Goal: Task Accomplishment & Management: Complete application form

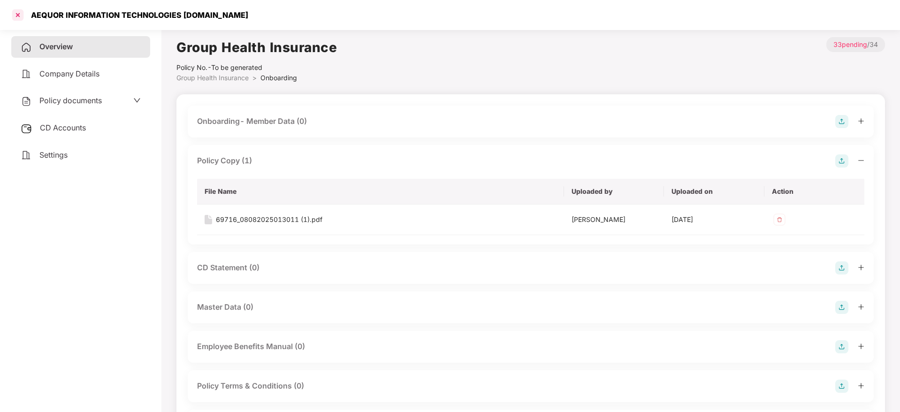
click at [15, 18] on div at bounding box center [17, 15] width 15 height 15
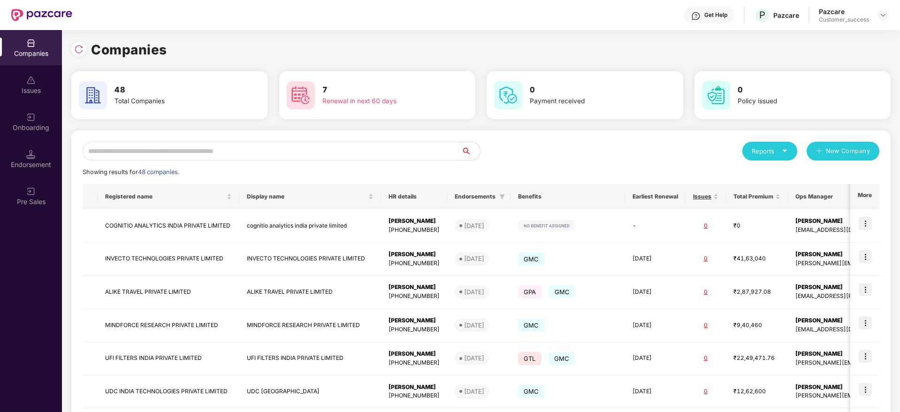
click at [37, 124] on div "Onboarding" at bounding box center [31, 127] width 62 height 9
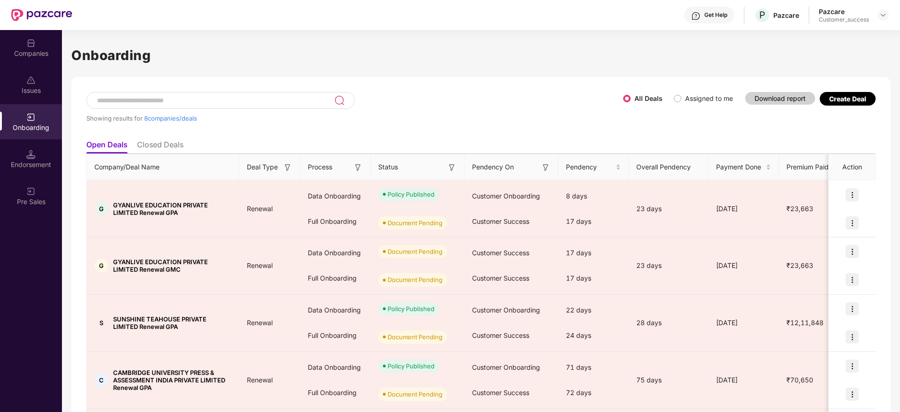
click at [219, 99] on input at bounding box center [215, 101] width 238 height 8
type input "*"
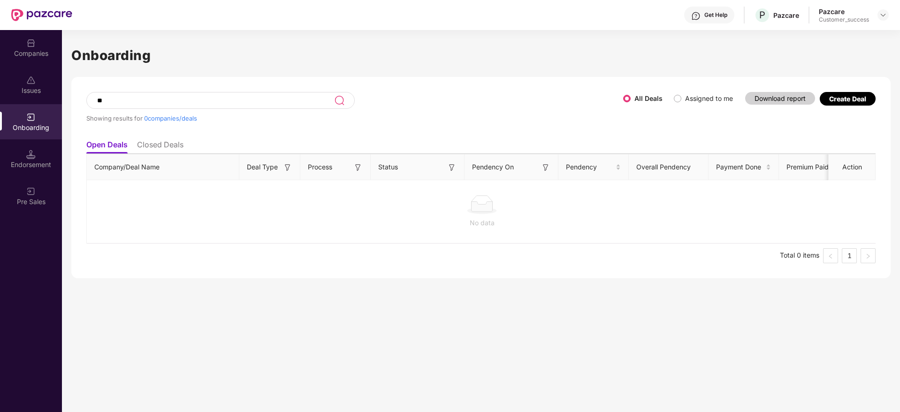
type input "*"
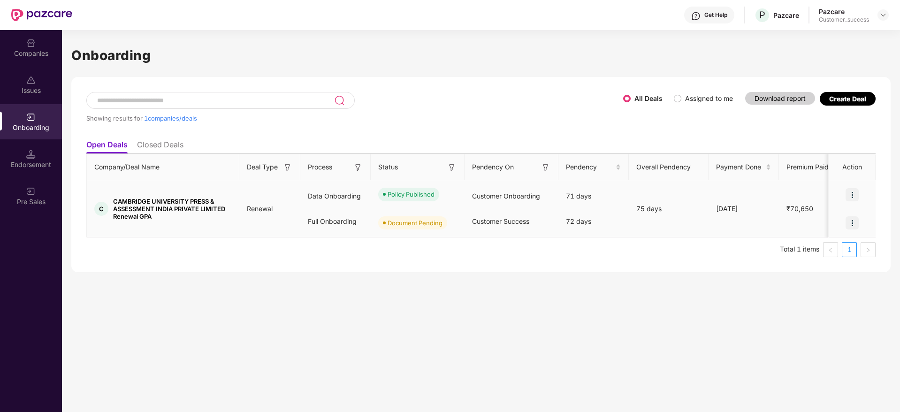
click at [853, 224] on img at bounding box center [852, 222] width 13 height 13
click at [817, 248] on span "Upload Documents" at bounding box center [808, 247] width 77 height 10
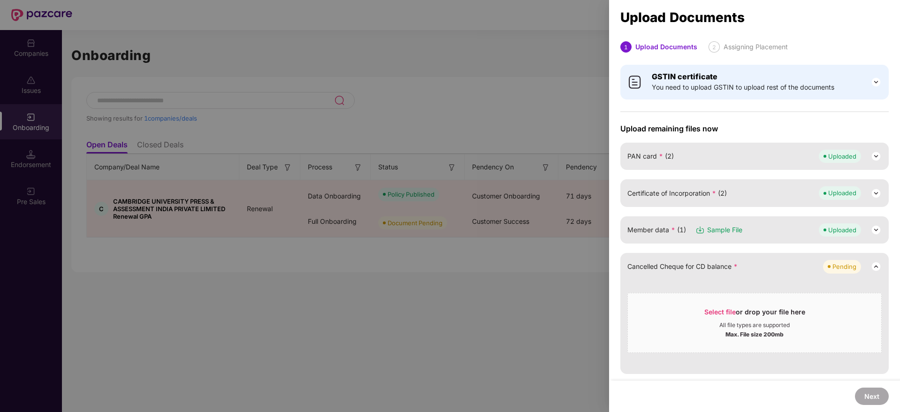
click at [486, 50] on div at bounding box center [450, 206] width 900 height 412
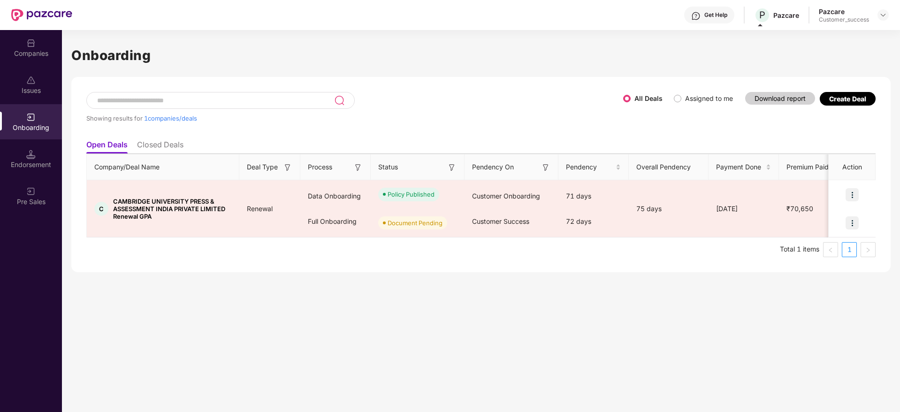
click at [30, 47] on img at bounding box center [30, 42] width 9 height 9
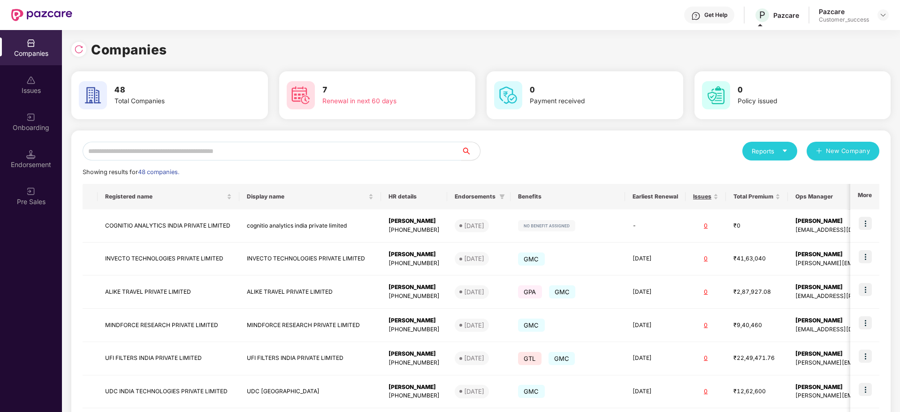
click at [160, 154] on input "text" at bounding box center [272, 151] width 379 height 19
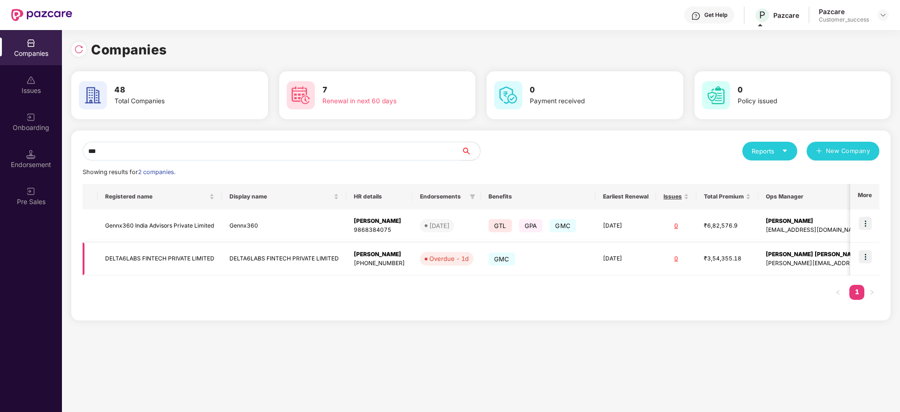
type input "***"
click at [866, 256] on img at bounding box center [865, 256] width 13 height 13
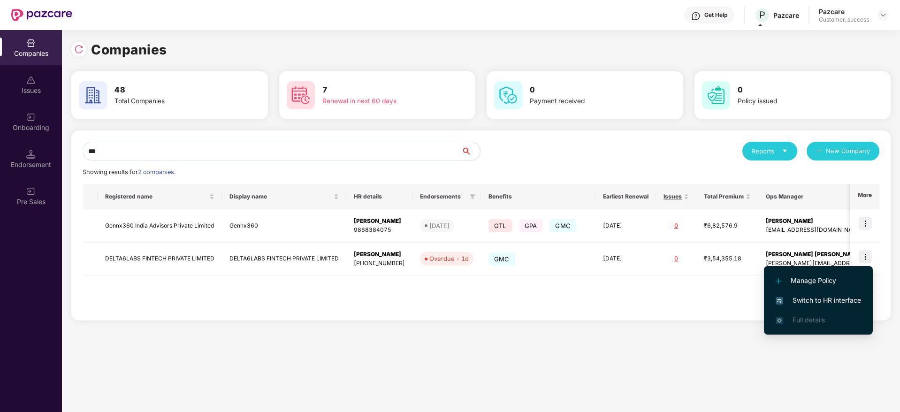
click at [829, 297] on span "Switch to HR interface" at bounding box center [818, 300] width 85 height 10
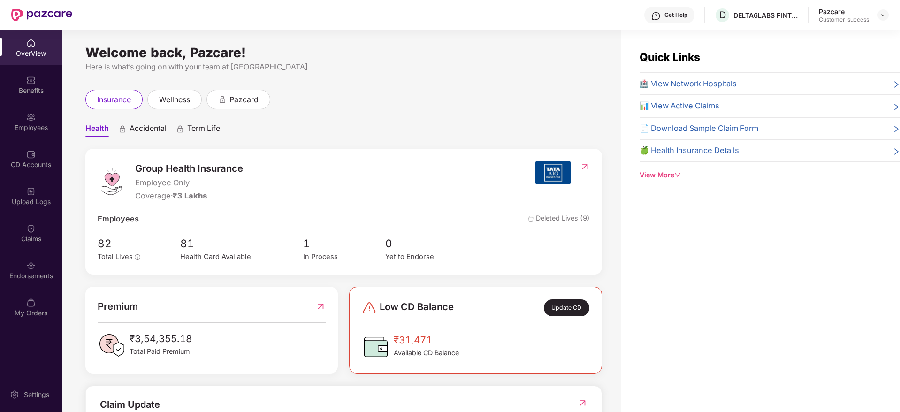
click at [39, 124] on div "Employees" at bounding box center [31, 127] width 62 height 9
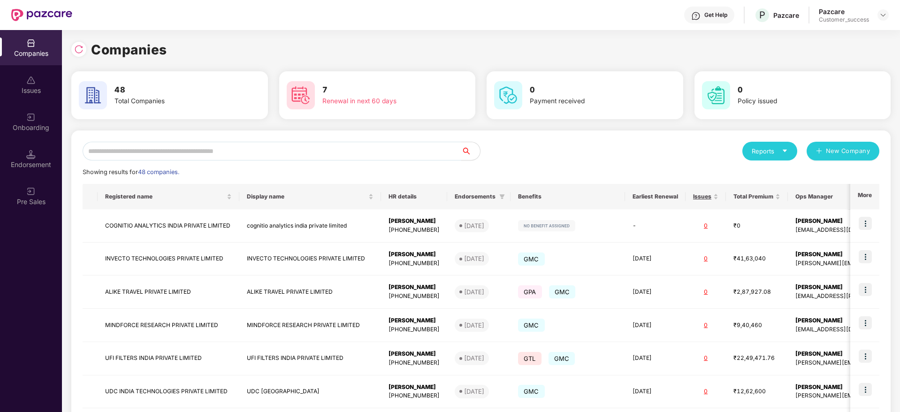
click at [194, 144] on input "text" at bounding box center [272, 151] width 379 height 19
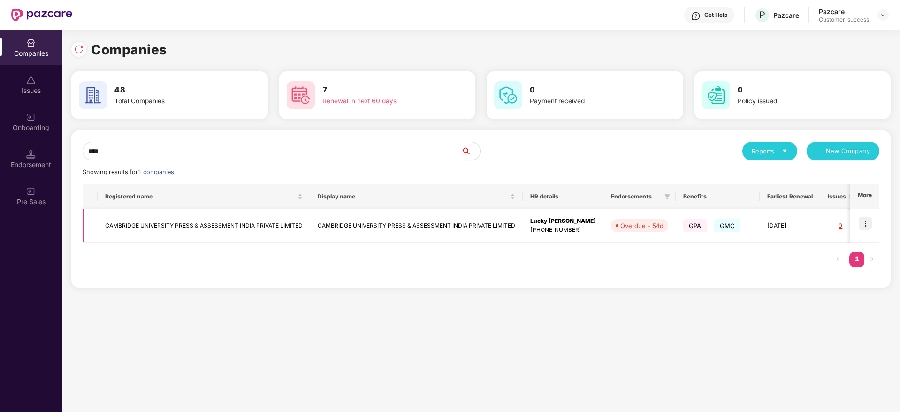
type input "****"
click at [866, 225] on img at bounding box center [865, 223] width 13 height 13
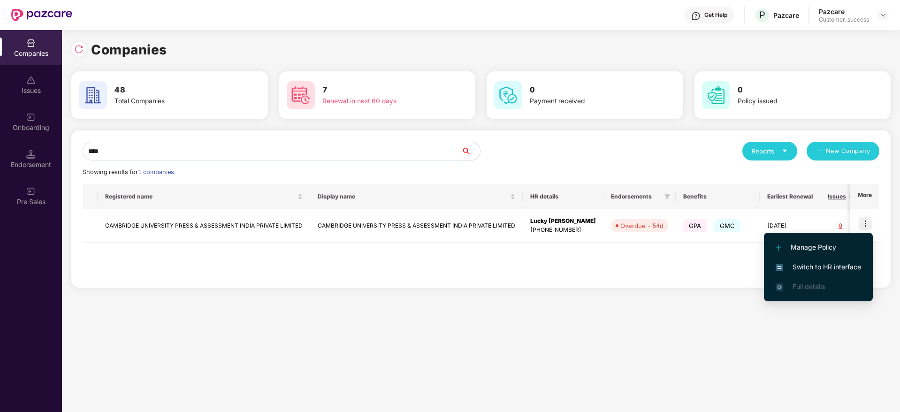
click at [815, 267] on span "Switch to HR interface" at bounding box center [818, 267] width 85 height 10
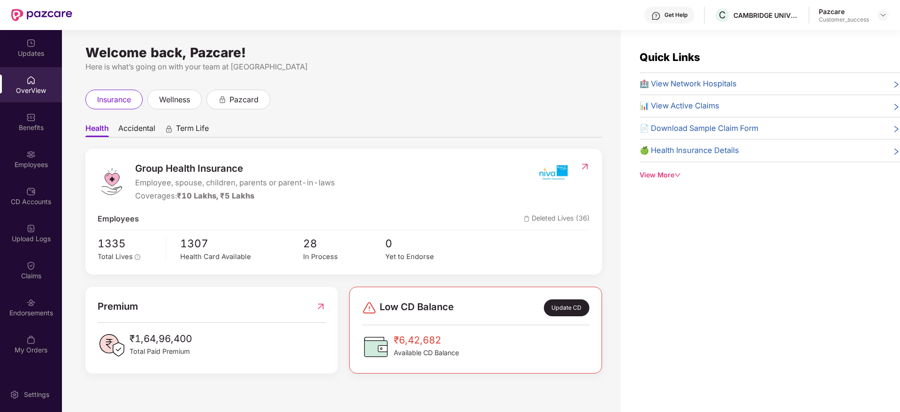
click at [23, 160] on div "Employees" at bounding box center [31, 164] width 62 height 9
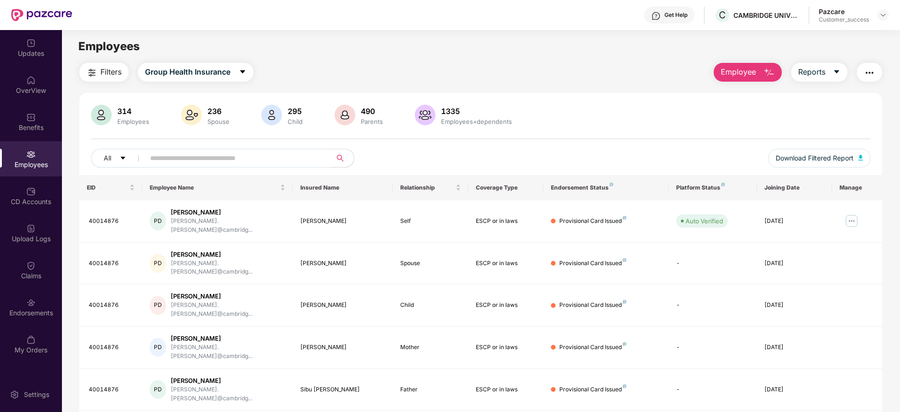
click at [107, 69] on span "Filters" at bounding box center [110, 72] width 21 height 12
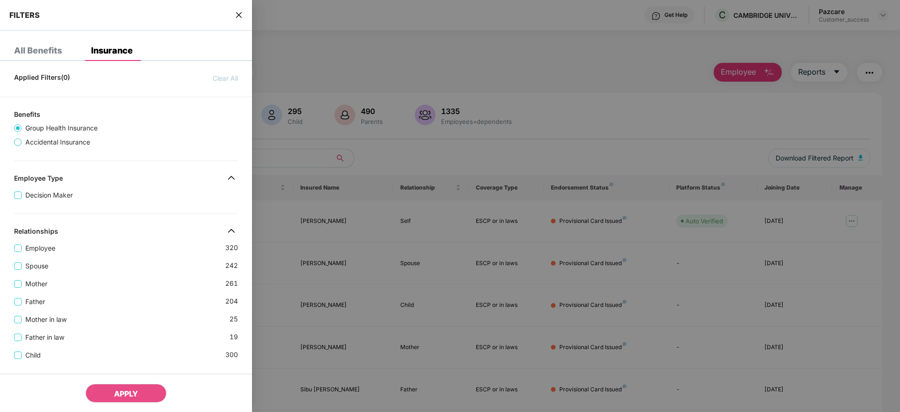
click at [160, 260] on div "Spouse 242" at bounding box center [126, 262] width 224 height 18
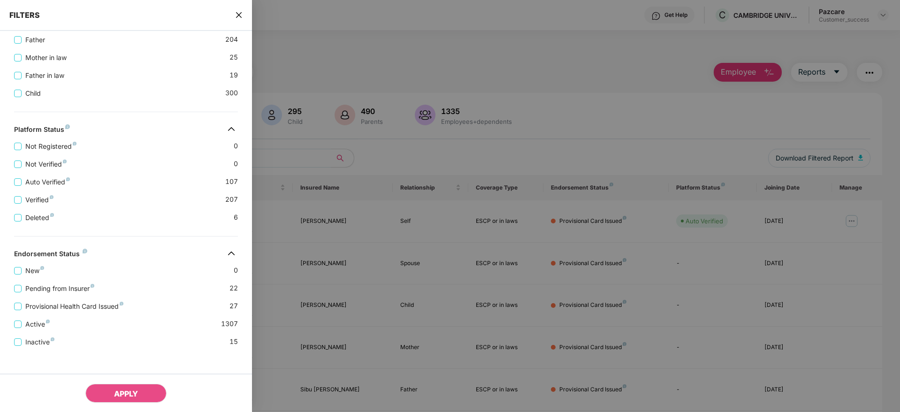
scroll to position [267, 0]
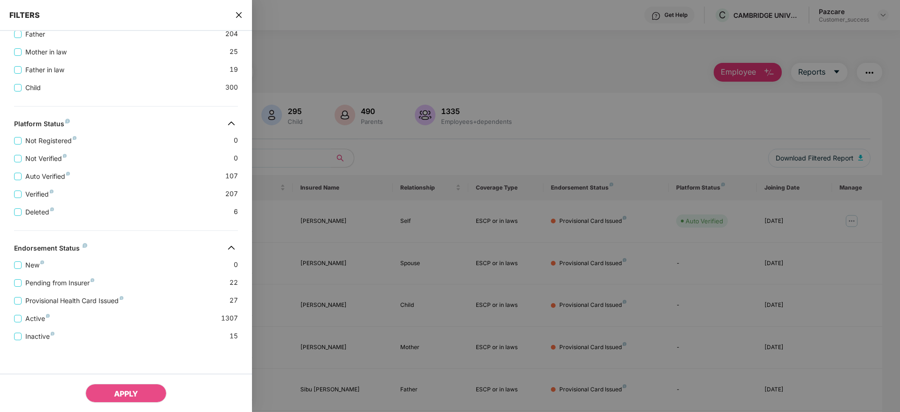
click at [237, 18] on icon "close" at bounding box center [239, 15] width 8 height 8
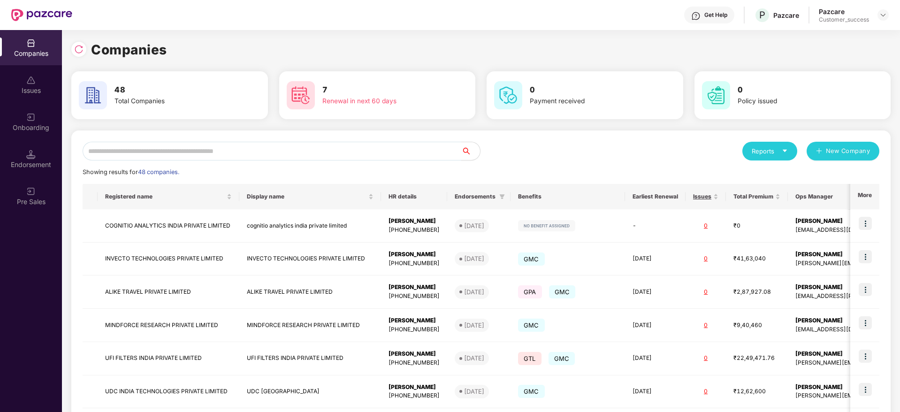
click at [292, 143] on input "text" at bounding box center [272, 151] width 379 height 19
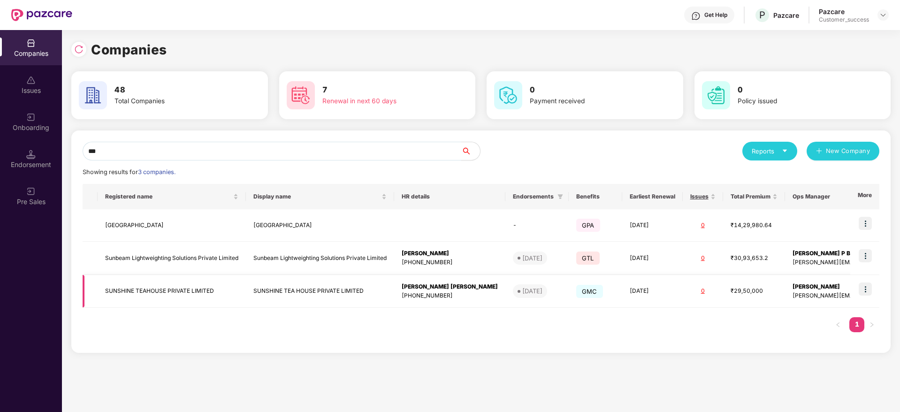
type input "***"
click at [867, 286] on img at bounding box center [865, 289] width 13 height 13
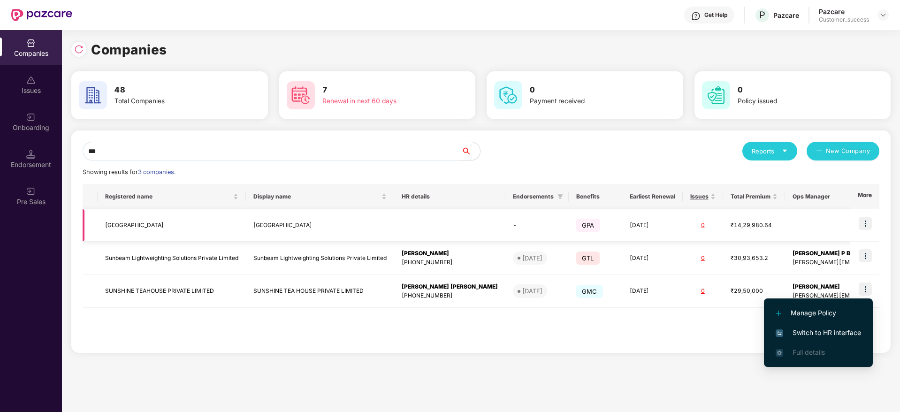
click at [863, 224] on img at bounding box center [865, 223] width 13 height 13
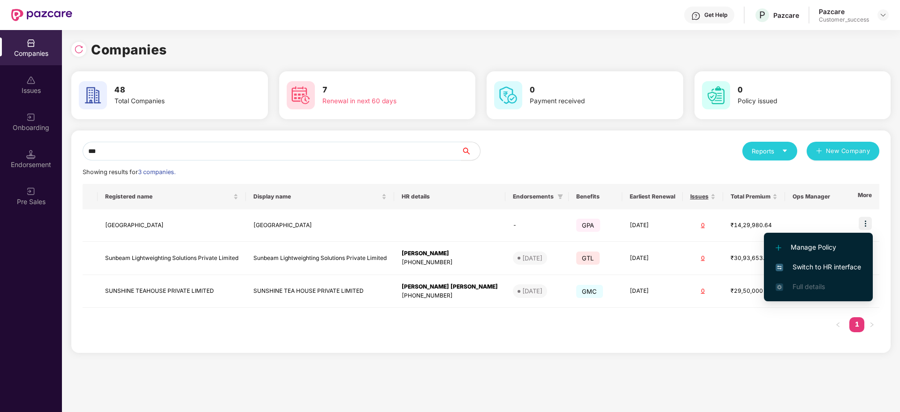
click at [824, 262] on span "Switch to HR interface" at bounding box center [818, 267] width 85 height 10
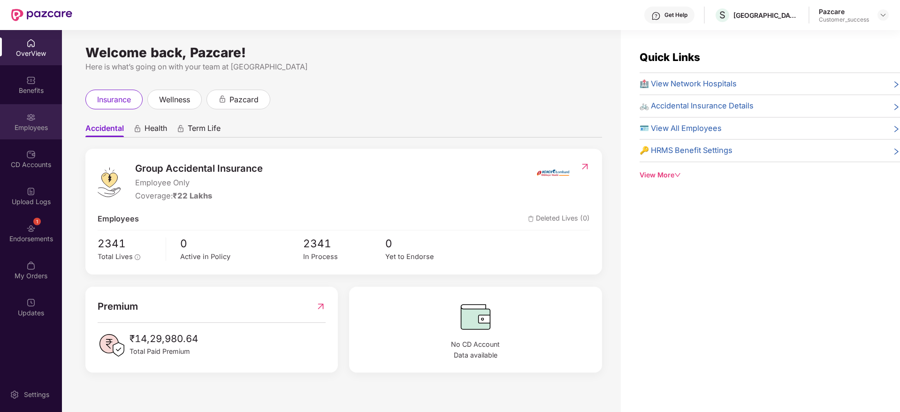
click at [33, 126] on div "Employees" at bounding box center [31, 127] width 62 height 9
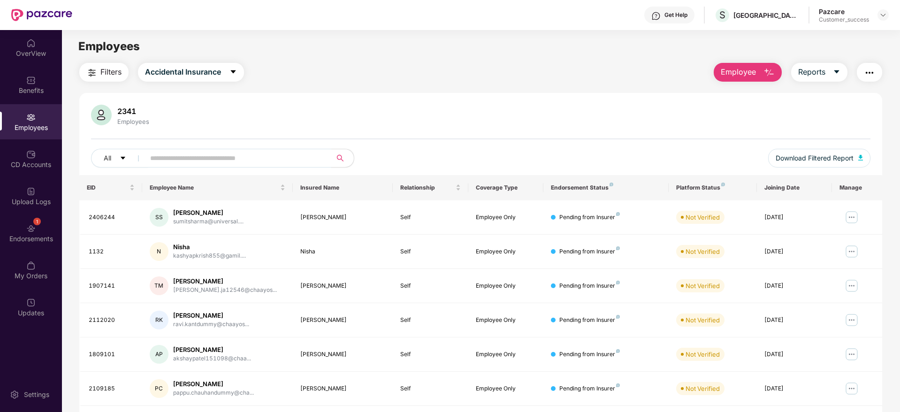
click at [248, 158] on input "text" at bounding box center [234, 158] width 168 height 14
paste input "*******"
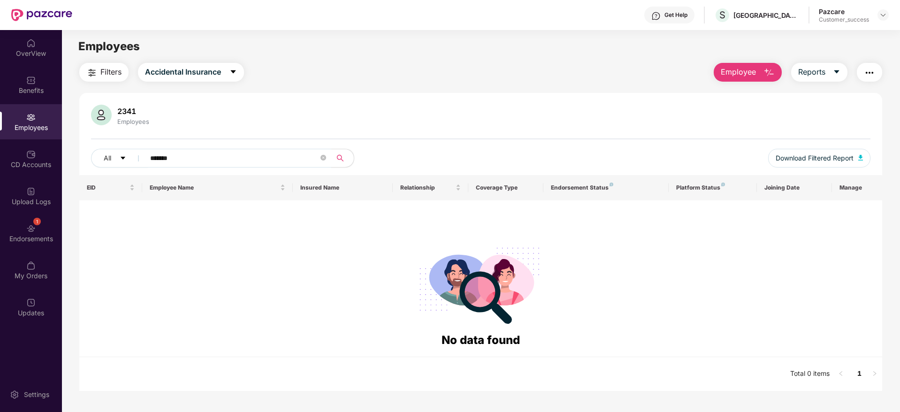
click at [248, 158] on input "*******" at bounding box center [234, 158] width 168 height 14
drag, startPoint x: 199, startPoint y: 159, endPoint x: 110, endPoint y: 148, distance: 89.9
click at [110, 148] on div "2341 Employees All ******* Download Filtered Report" at bounding box center [480, 140] width 803 height 70
paste input "text"
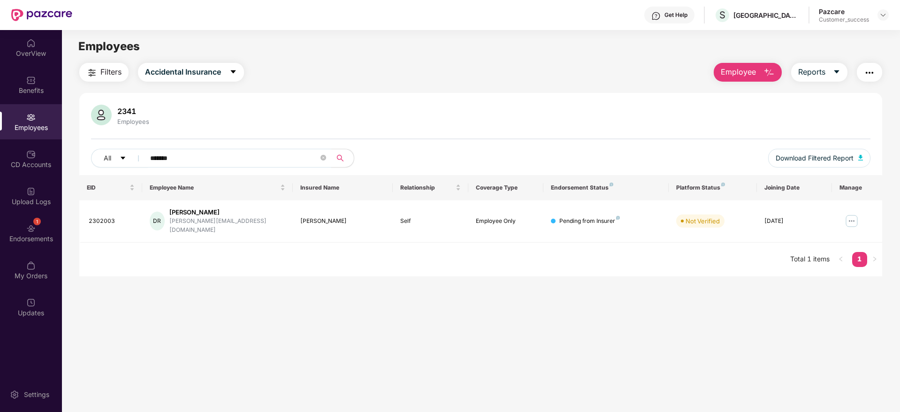
drag, startPoint x: 210, startPoint y: 157, endPoint x: 143, endPoint y: 164, distance: 67.5
click at [143, 164] on span "*******" at bounding box center [235, 158] width 192 height 19
paste input "text"
drag, startPoint x: 192, startPoint y: 155, endPoint x: 126, endPoint y: 157, distance: 66.7
click at [126, 157] on div "All *******" at bounding box center [318, 158] width 455 height 19
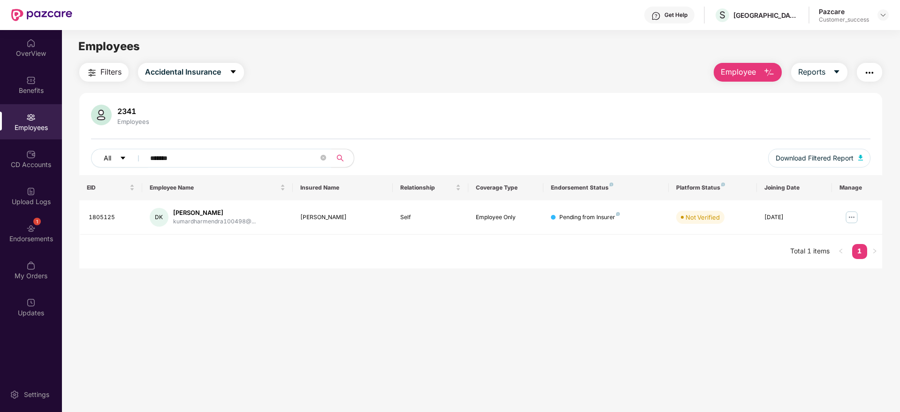
paste input "text"
drag, startPoint x: 186, startPoint y: 156, endPoint x: 117, endPoint y: 151, distance: 69.2
click at [117, 151] on div "All *******" at bounding box center [318, 158] width 455 height 19
paste input "text"
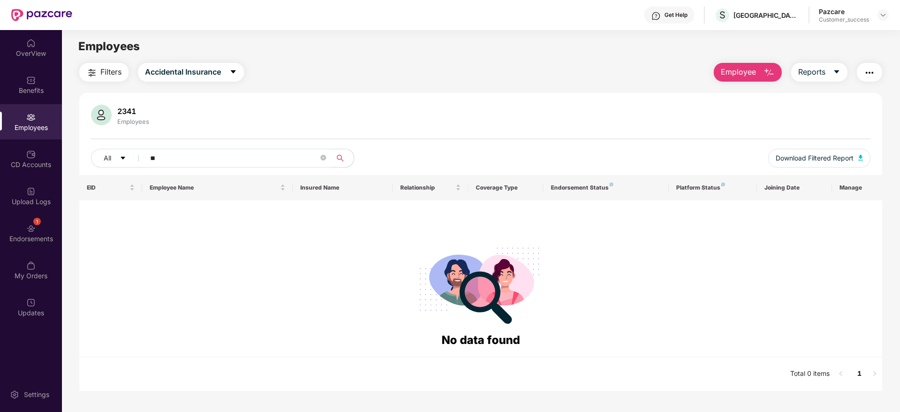
type input "*"
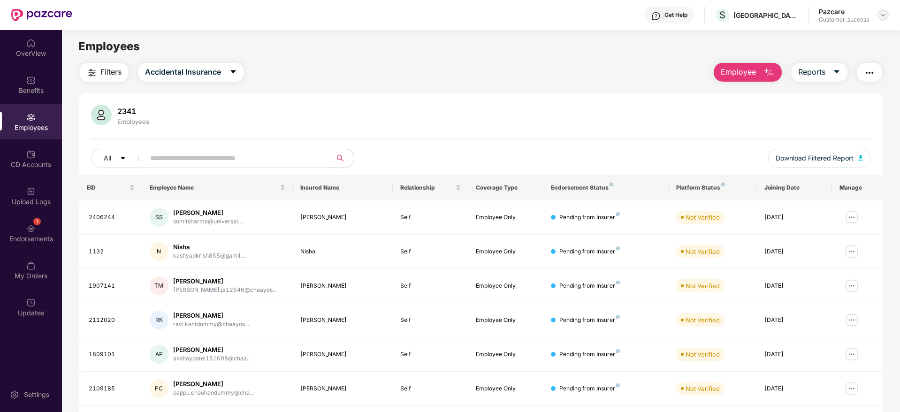
click at [880, 14] on img at bounding box center [883, 15] width 8 height 8
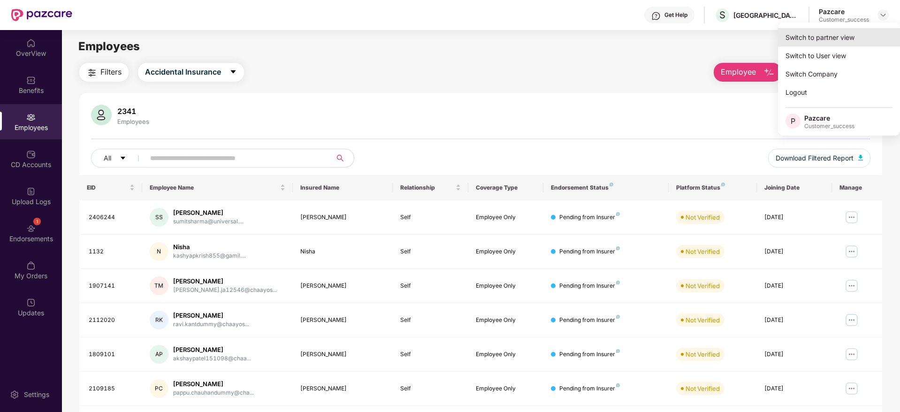
click at [820, 36] on div "Switch to partner view" at bounding box center [839, 37] width 122 height 18
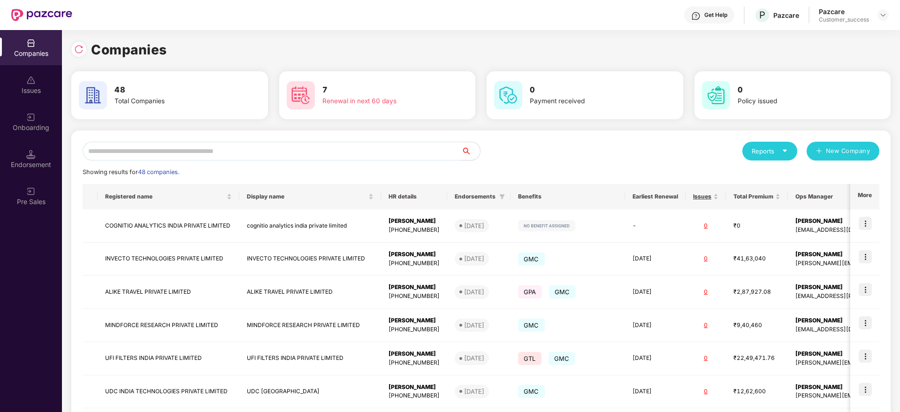
click at [245, 155] on input "text" at bounding box center [272, 151] width 379 height 19
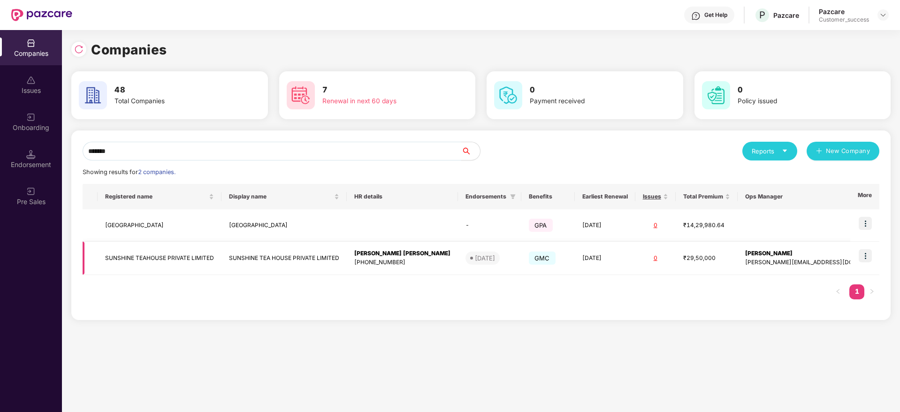
type input "*******"
click at [867, 256] on img at bounding box center [865, 255] width 13 height 13
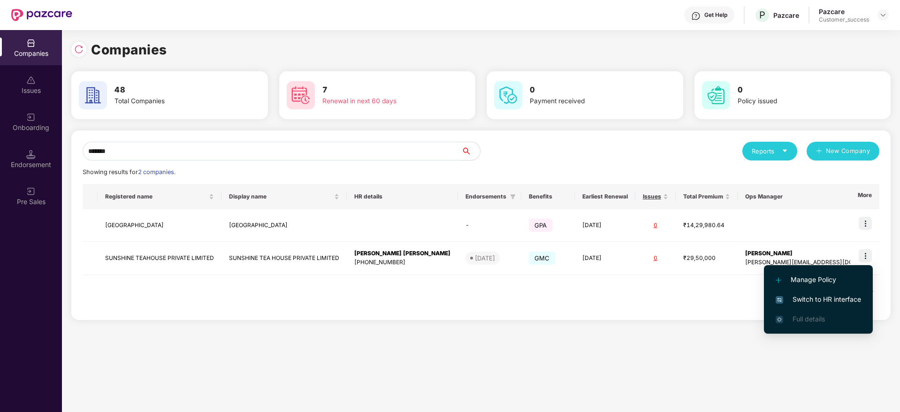
click at [806, 298] on span "Switch to HR interface" at bounding box center [818, 299] width 85 height 10
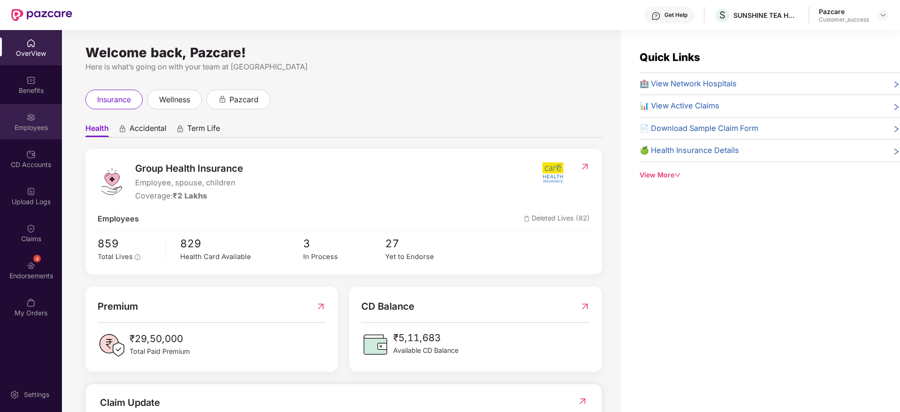
click at [29, 125] on div "Employees" at bounding box center [31, 127] width 62 height 9
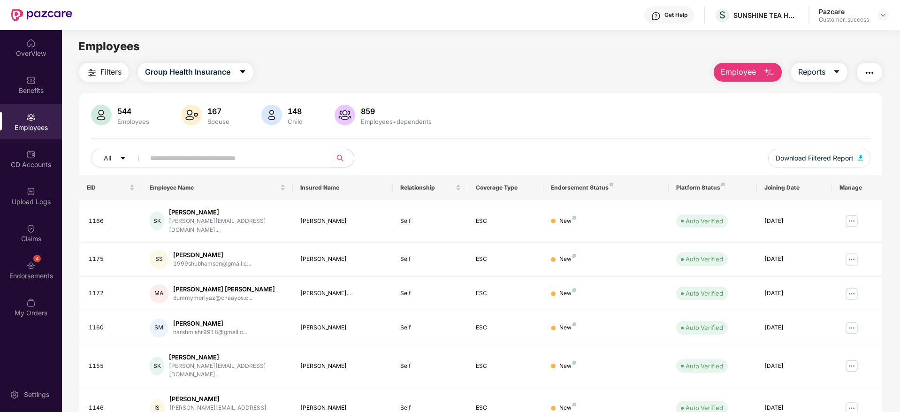
click at [239, 160] on input "text" at bounding box center [234, 158] width 168 height 14
paste input "*******"
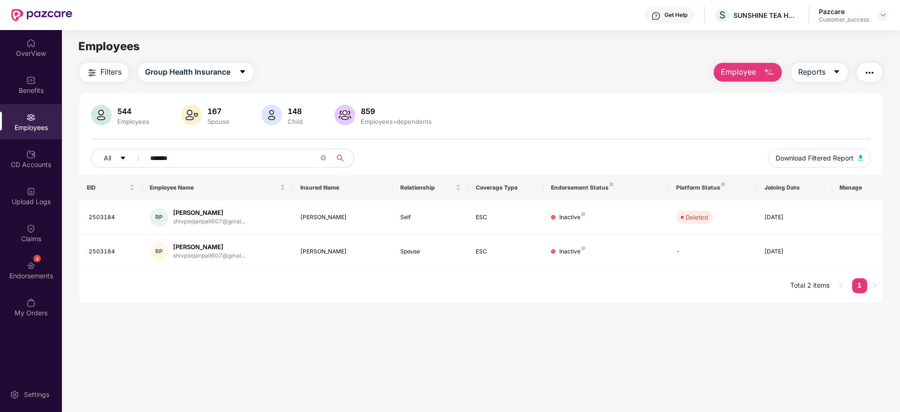
drag, startPoint x: 202, startPoint y: 155, endPoint x: 143, endPoint y: 154, distance: 58.7
click at [143, 154] on span "*******" at bounding box center [235, 158] width 192 height 19
paste input "text"
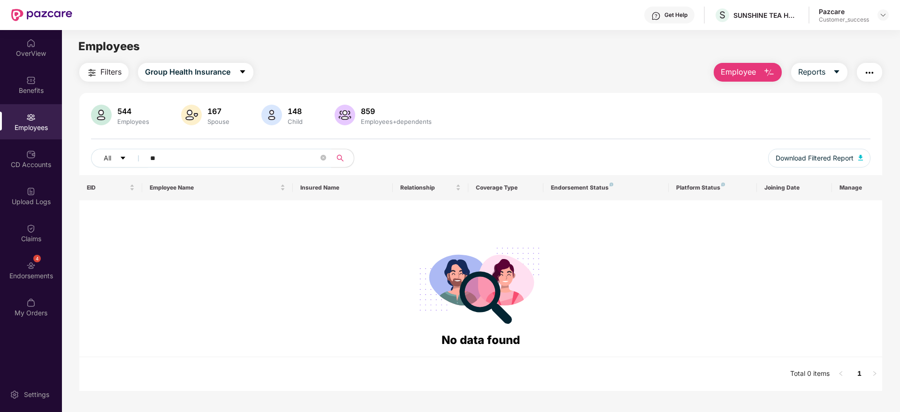
type input "*"
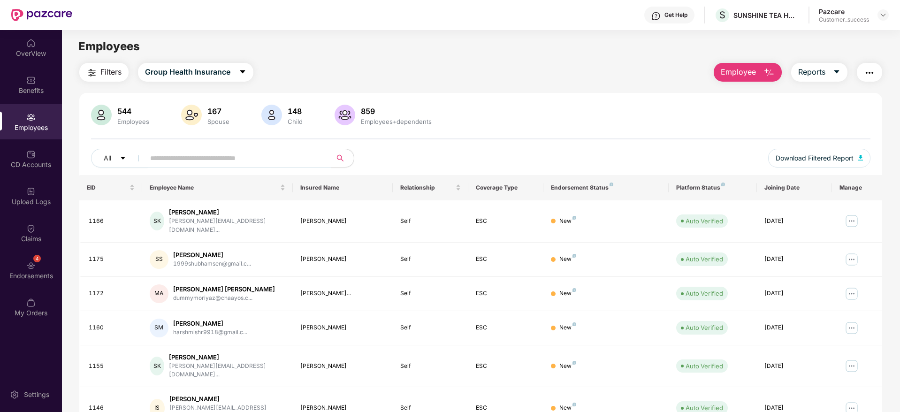
click at [741, 69] on span "Employee" at bounding box center [738, 72] width 35 height 12
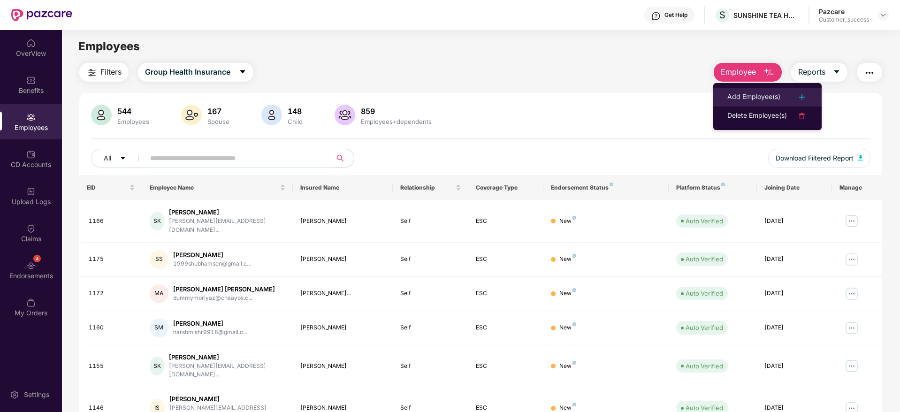
click at [743, 93] on div "Add Employee(s)" at bounding box center [753, 97] width 53 height 11
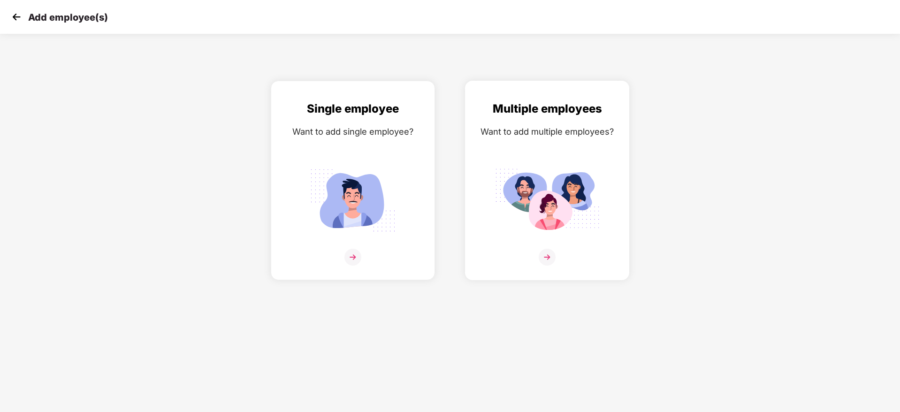
click at [541, 257] on img at bounding box center [547, 257] width 17 height 17
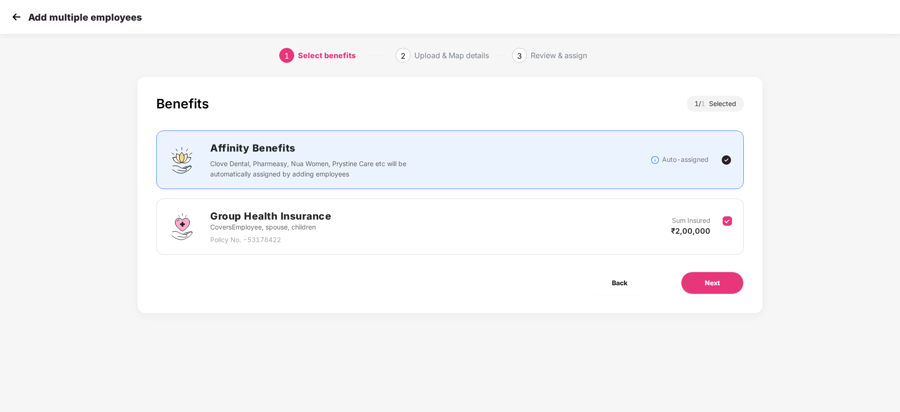
click at [10, 18] on img at bounding box center [16, 17] width 14 height 14
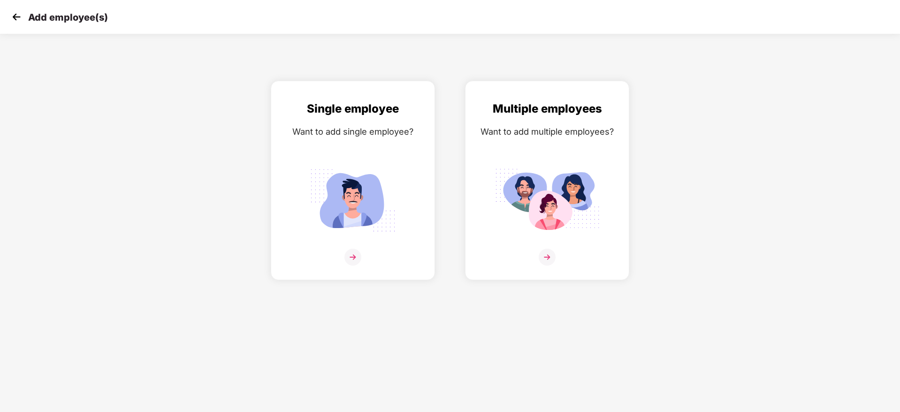
click at [16, 16] on img at bounding box center [16, 17] width 14 height 14
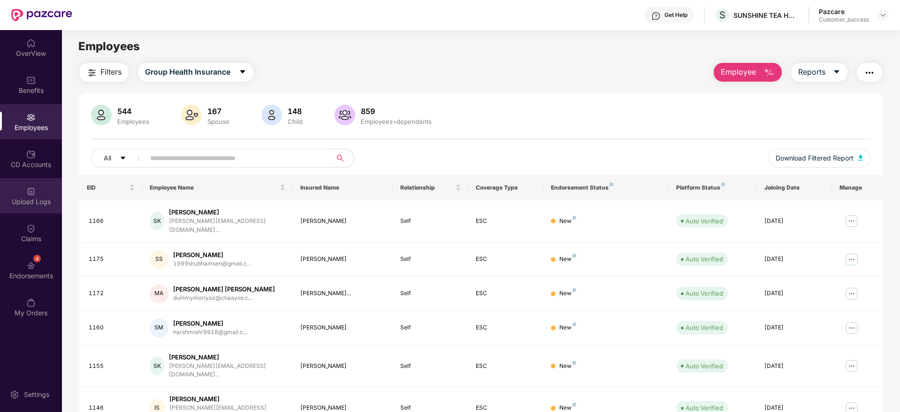
click at [32, 200] on div "Upload Logs" at bounding box center [31, 201] width 62 height 9
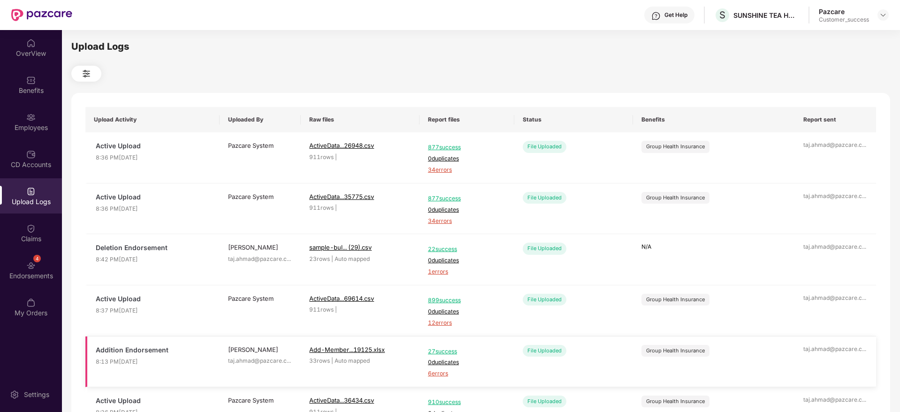
click at [442, 371] on span "6 errors" at bounding box center [467, 373] width 78 height 9
click at [27, 125] on div "Employees" at bounding box center [31, 127] width 62 height 9
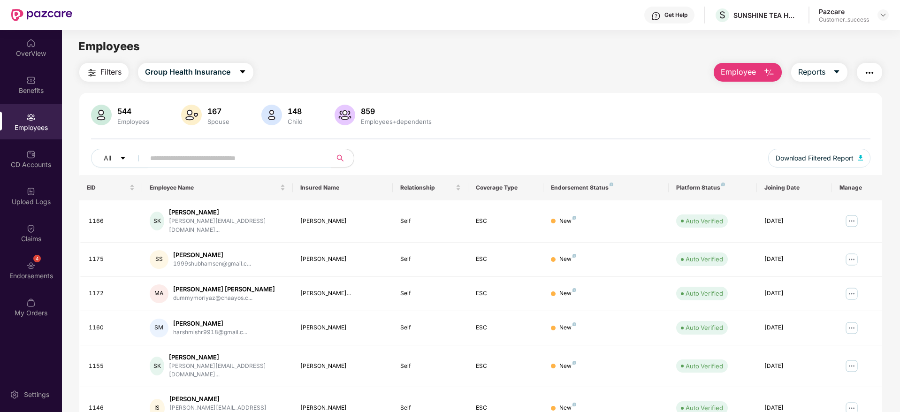
click at [758, 63] on button "Employee" at bounding box center [748, 72] width 68 height 19
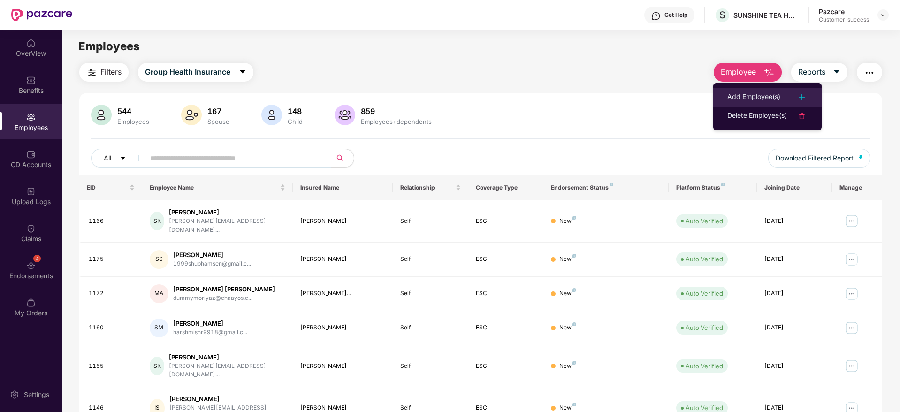
click at [755, 95] on div "Add Employee(s)" at bounding box center [753, 97] width 53 height 11
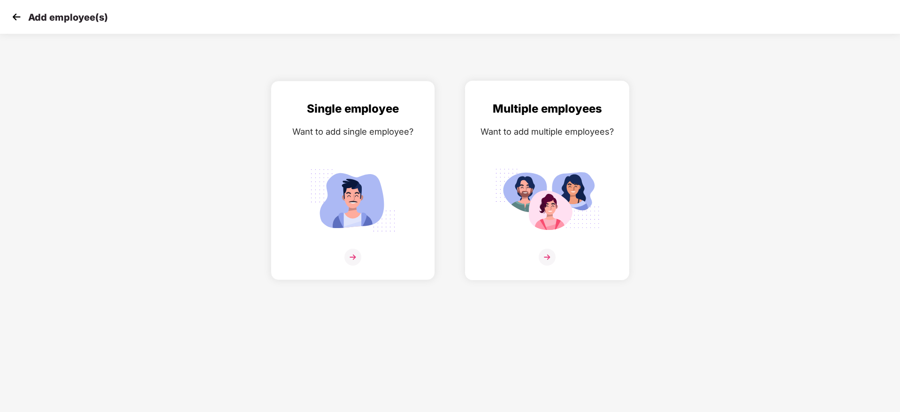
click at [538, 257] on div at bounding box center [547, 263] width 145 height 29
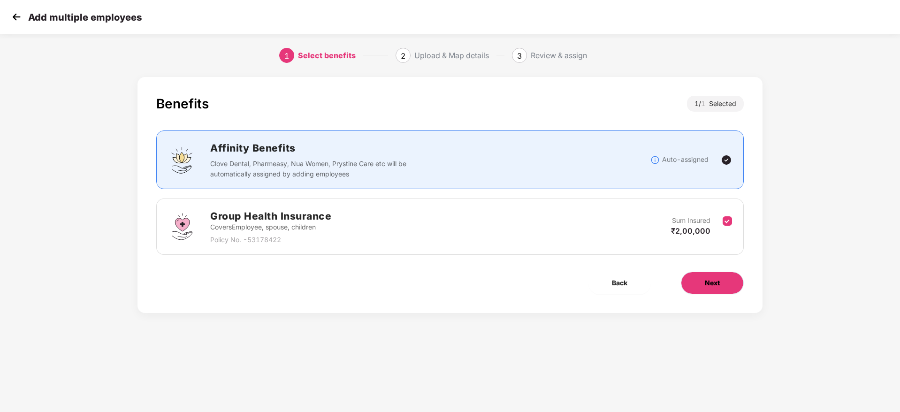
click at [723, 280] on button "Next" at bounding box center [712, 283] width 63 height 23
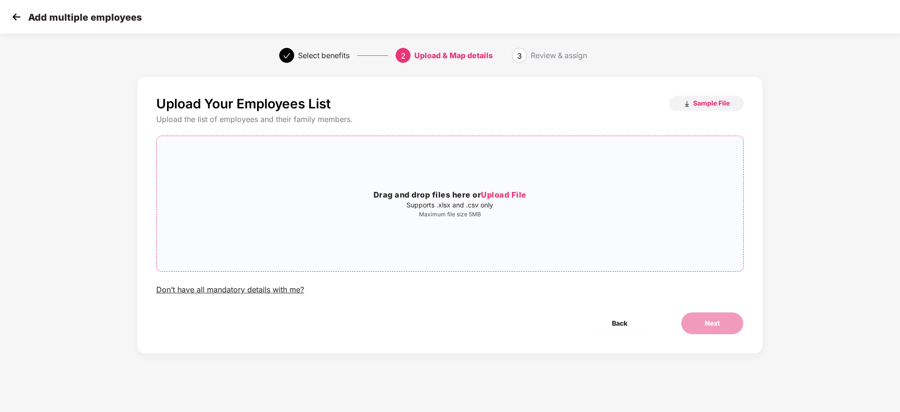
click at [512, 195] on span "Upload File" at bounding box center [504, 194] width 46 height 9
click at [705, 326] on span "Next" at bounding box center [712, 323] width 15 height 10
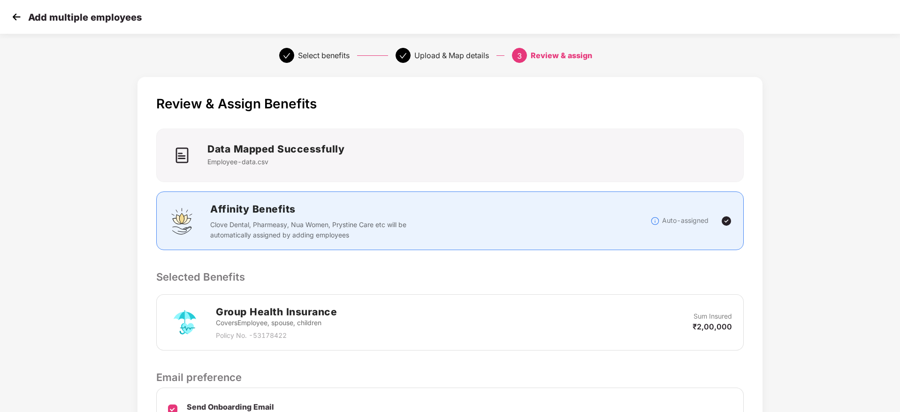
click at [677, 279] on p "Selected Benefits" at bounding box center [450, 277] width 588 height 16
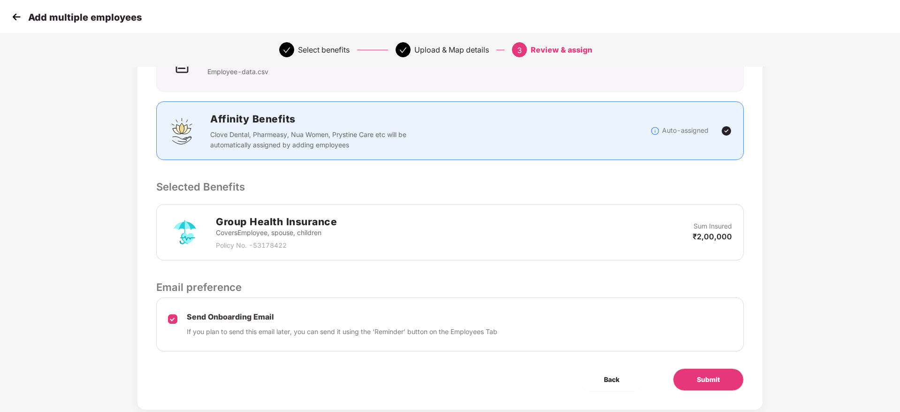
scroll to position [111, 0]
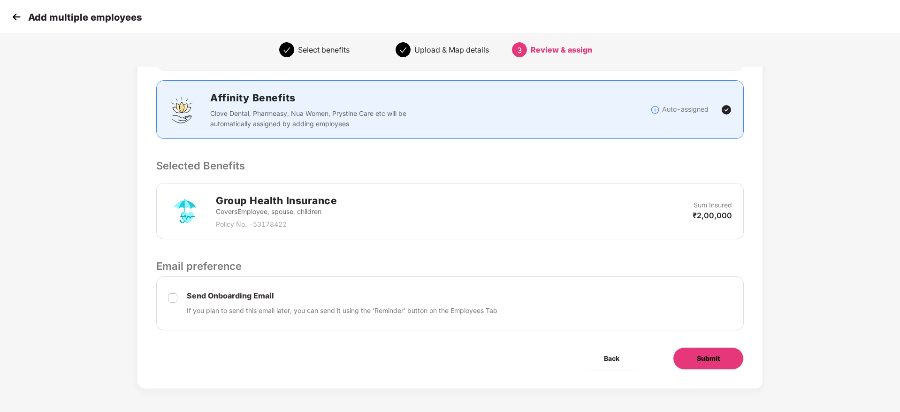
click at [702, 347] on button "Submit" at bounding box center [708, 358] width 71 height 23
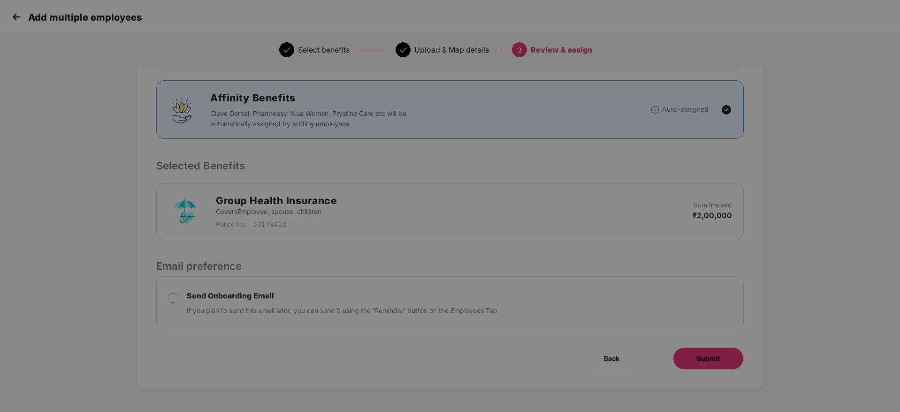
scroll to position [0, 0]
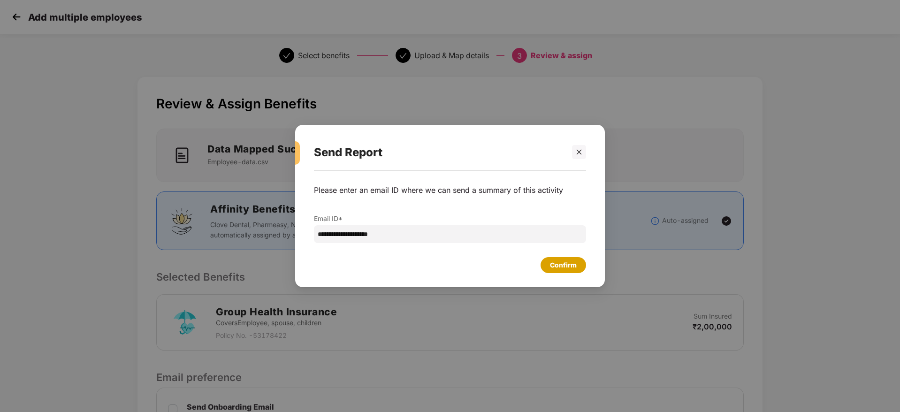
click at [552, 257] on div "Confirm" at bounding box center [564, 265] width 46 height 16
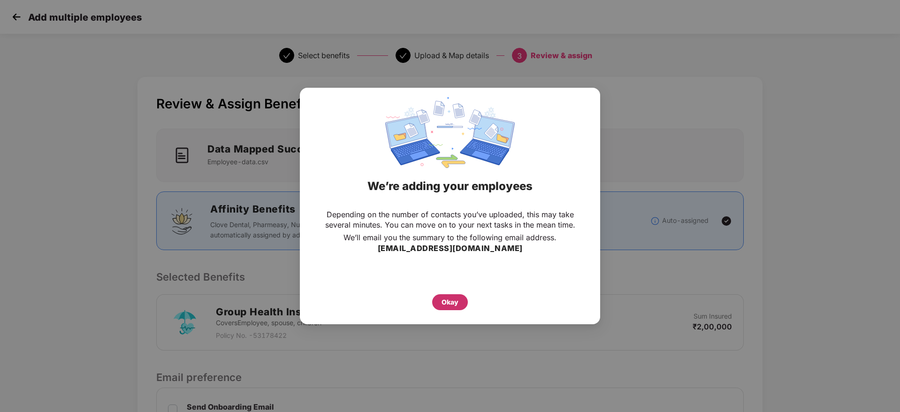
click at [455, 298] on div "Okay" at bounding box center [450, 302] width 17 height 10
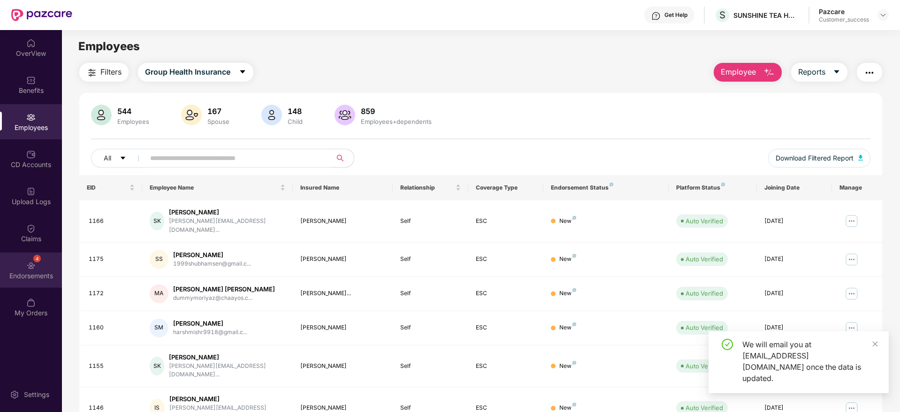
click at [38, 266] on div "4 Endorsements" at bounding box center [31, 269] width 62 height 35
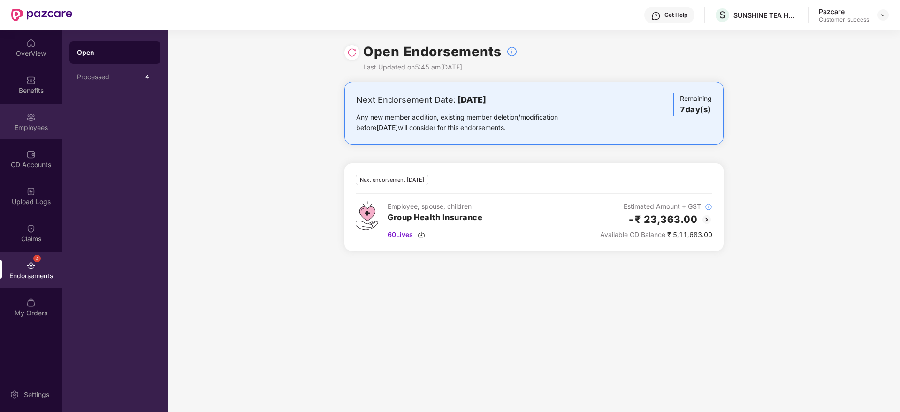
click at [38, 130] on div "Employees" at bounding box center [31, 127] width 62 height 9
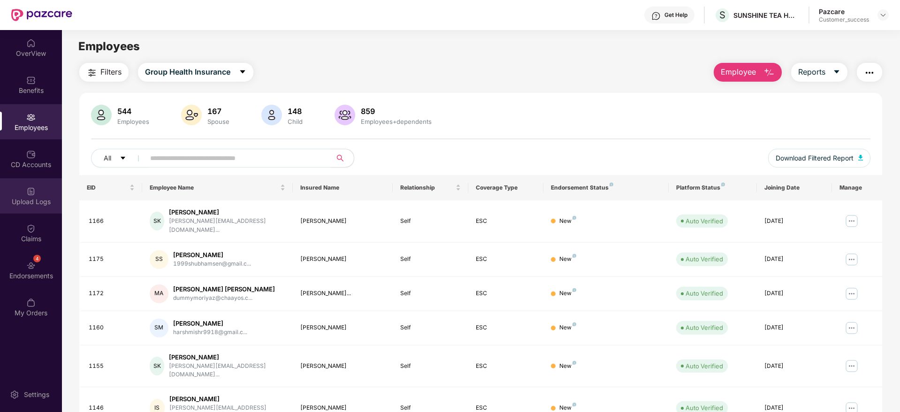
click at [32, 199] on div "Upload Logs" at bounding box center [31, 201] width 62 height 9
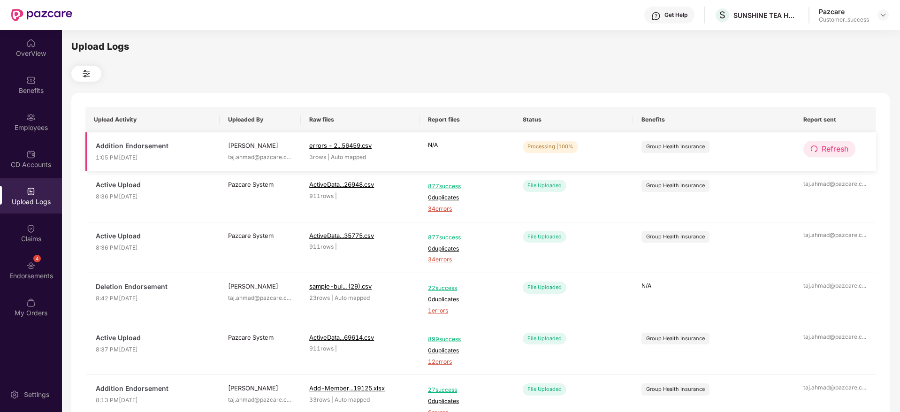
click at [826, 149] on span "Refresh" at bounding box center [835, 149] width 27 height 12
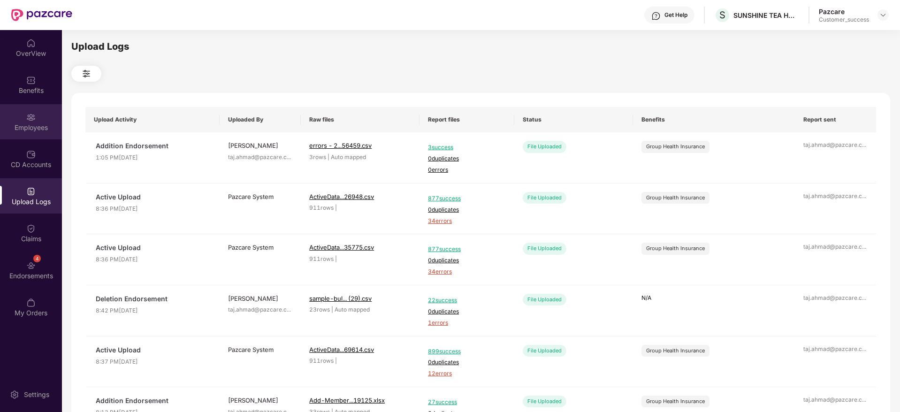
click at [27, 116] on img at bounding box center [30, 117] width 9 height 9
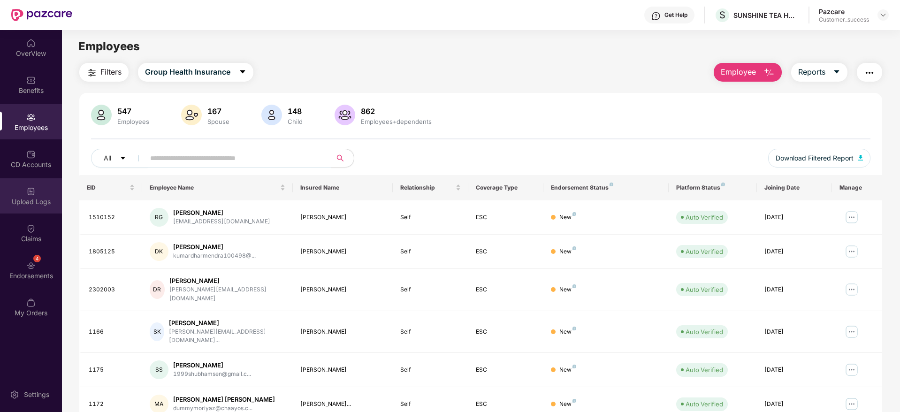
click at [43, 195] on div "Upload Logs" at bounding box center [31, 195] width 62 height 35
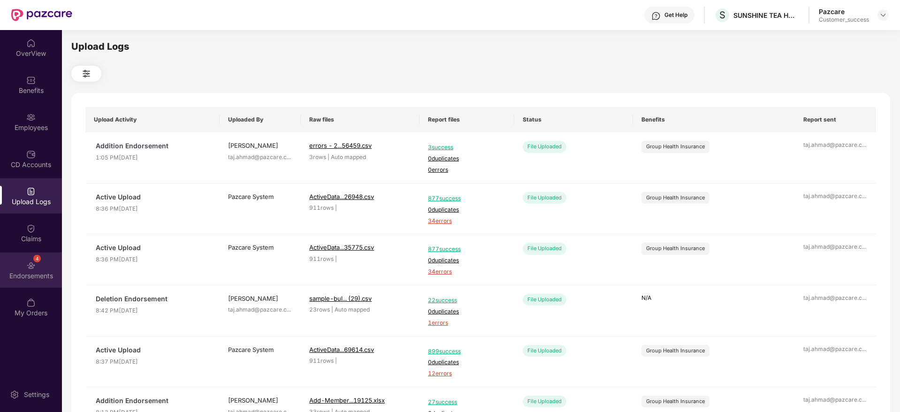
click at [19, 273] on div "Endorsements" at bounding box center [31, 275] width 62 height 9
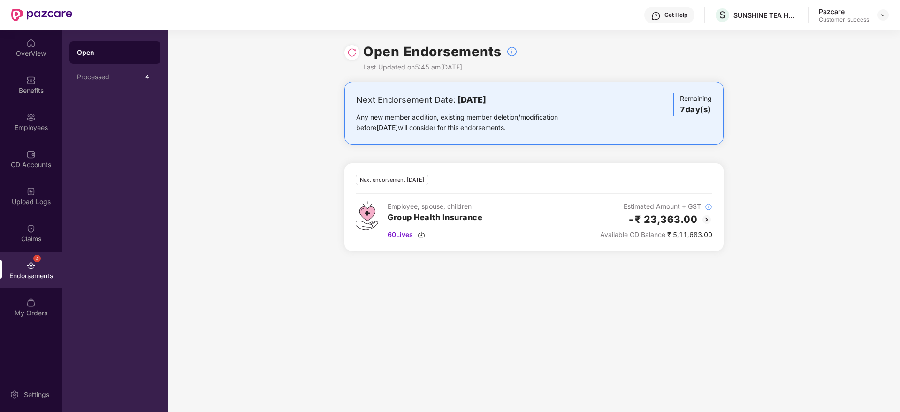
click at [353, 57] on img at bounding box center [351, 52] width 9 height 9
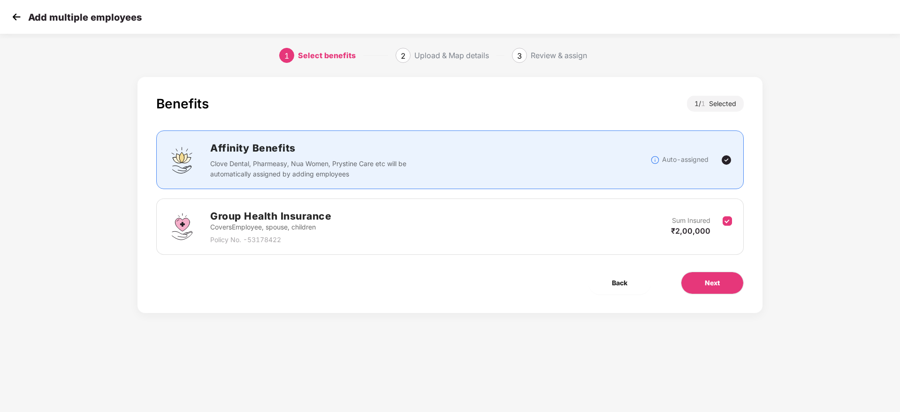
click at [17, 20] on img at bounding box center [16, 17] width 14 height 14
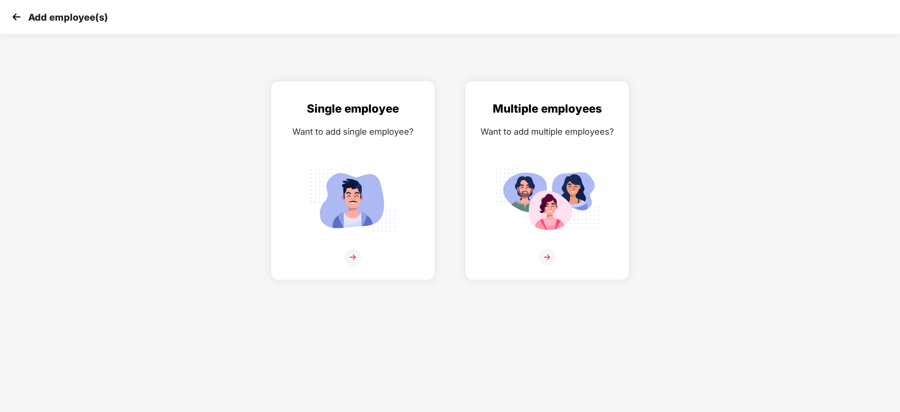
click at [15, 18] on img at bounding box center [16, 17] width 14 height 14
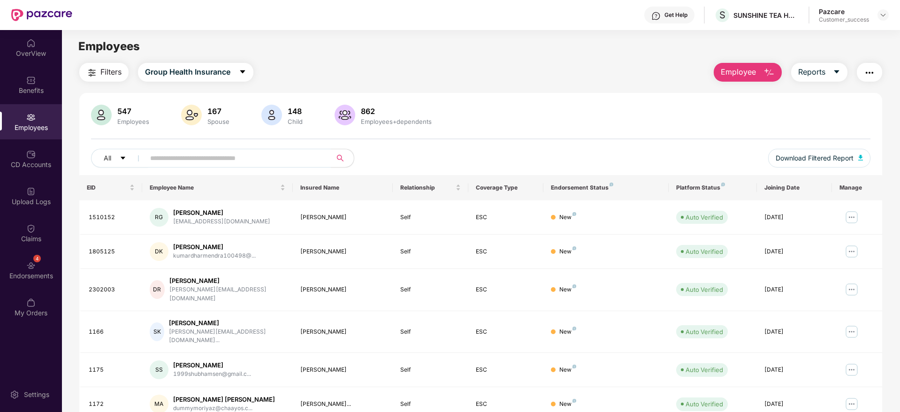
click at [878, 19] on div at bounding box center [883, 14] width 11 height 11
click at [883, 14] on img at bounding box center [883, 15] width 8 height 8
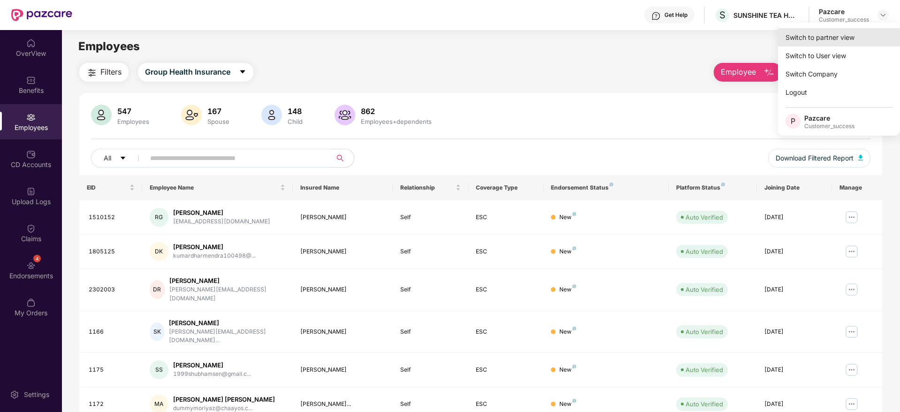
click at [830, 34] on div "Switch to partner view" at bounding box center [839, 37] width 122 height 18
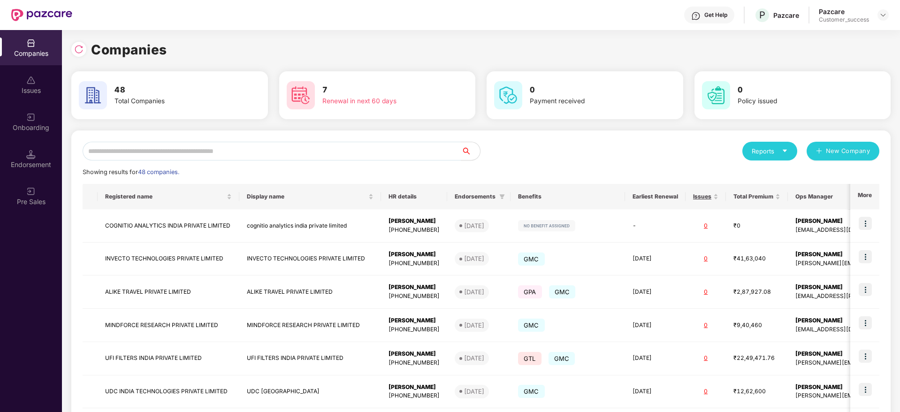
click at [22, 121] on div "Onboarding" at bounding box center [31, 121] width 62 height 35
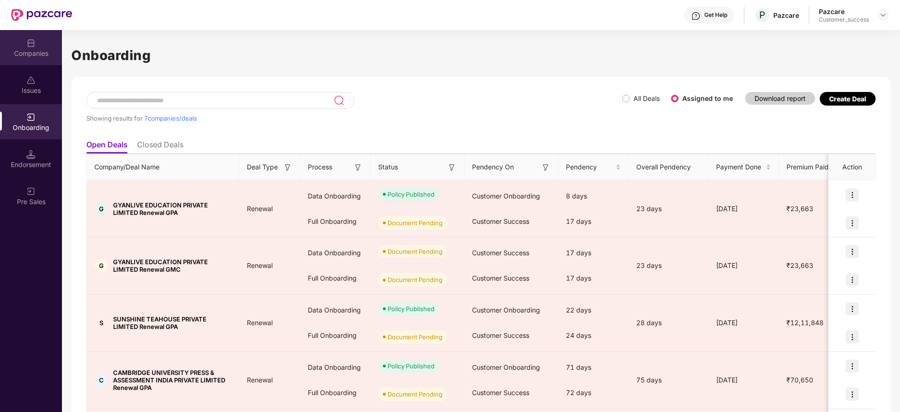
click at [33, 42] on img at bounding box center [30, 42] width 9 height 9
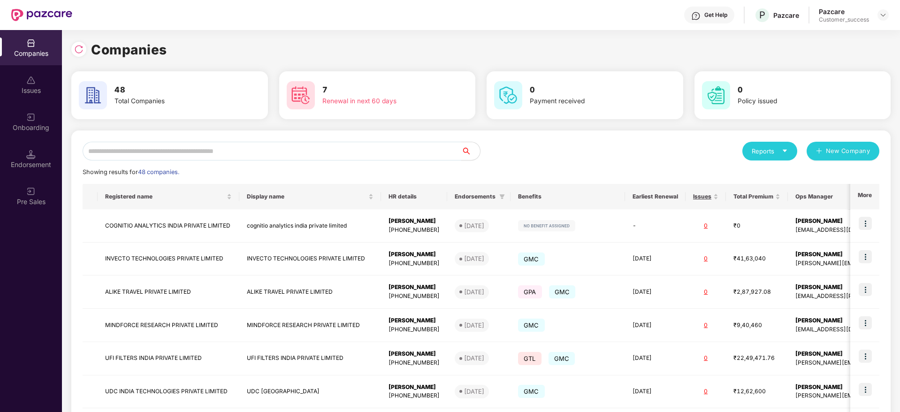
click at [164, 156] on input "text" at bounding box center [272, 151] width 379 height 19
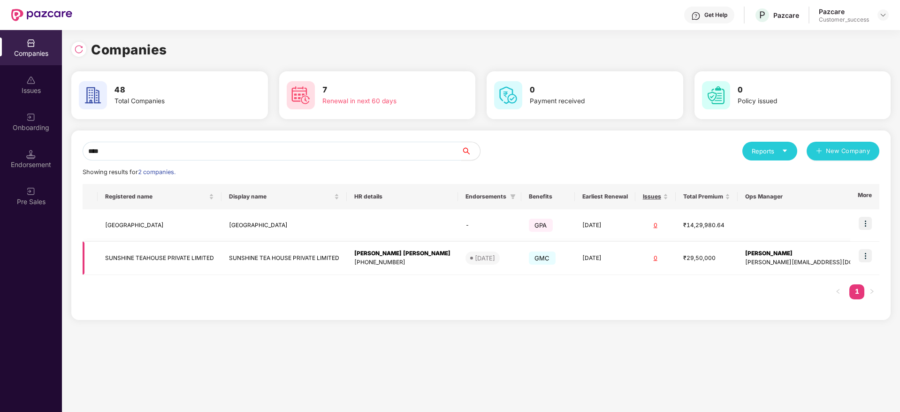
type input "****"
click at [166, 256] on td "SUNSHINE TEAHOUSE PRIVATE LIMITED" at bounding box center [160, 258] width 124 height 33
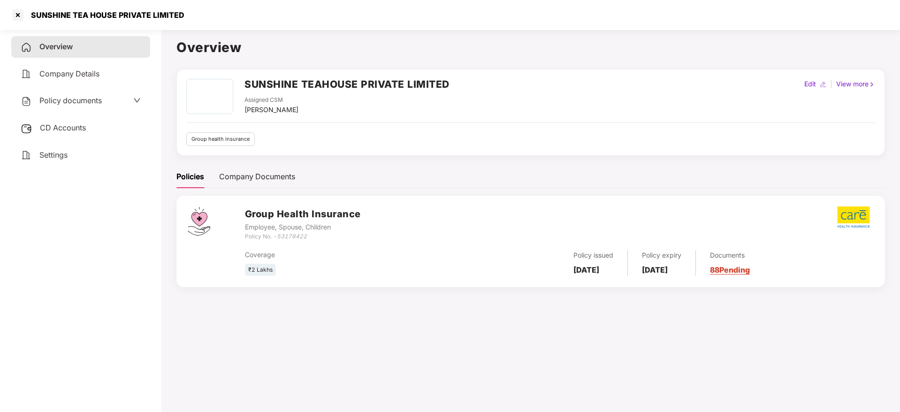
click at [741, 271] on link "88 Pending" at bounding box center [730, 269] width 40 height 9
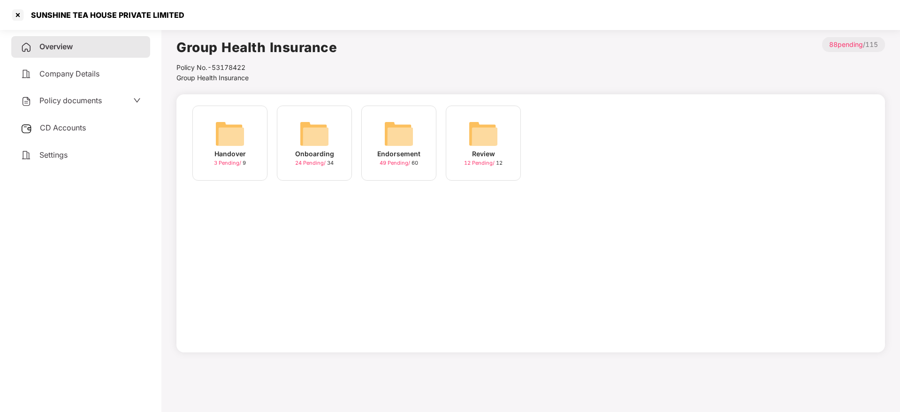
click at [307, 134] on img at bounding box center [314, 134] width 30 height 30
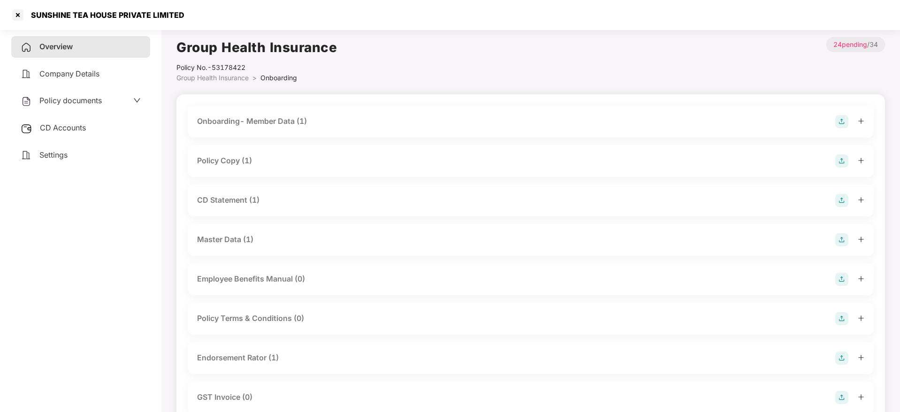
click at [233, 238] on div "Master Data (1)" at bounding box center [225, 240] width 56 height 12
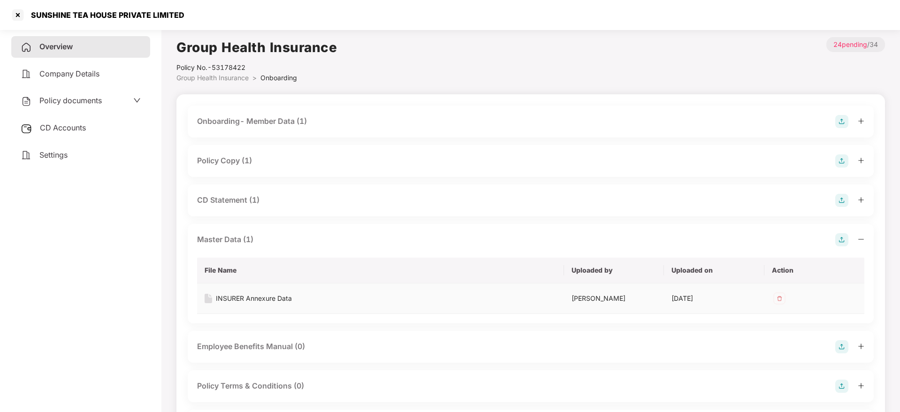
click at [254, 300] on div "INSURER Annexure Data" at bounding box center [254, 298] width 76 height 10
click at [20, 16] on div at bounding box center [17, 15] width 15 height 15
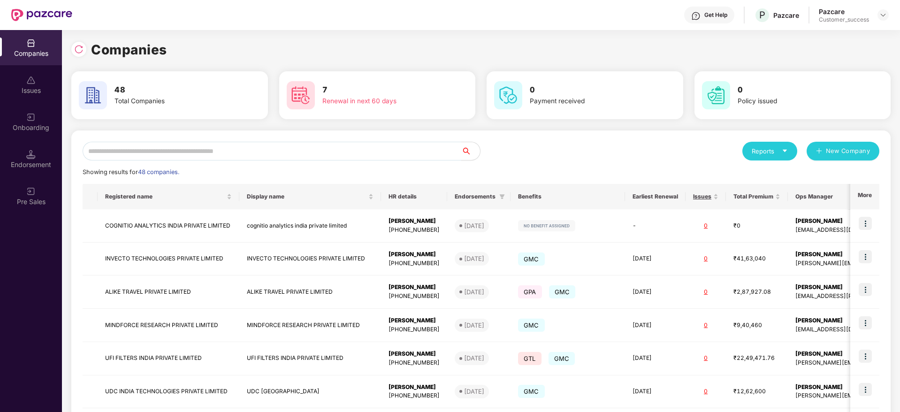
click at [172, 147] on input "text" at bounding box center [272, 151] width 379 height 19
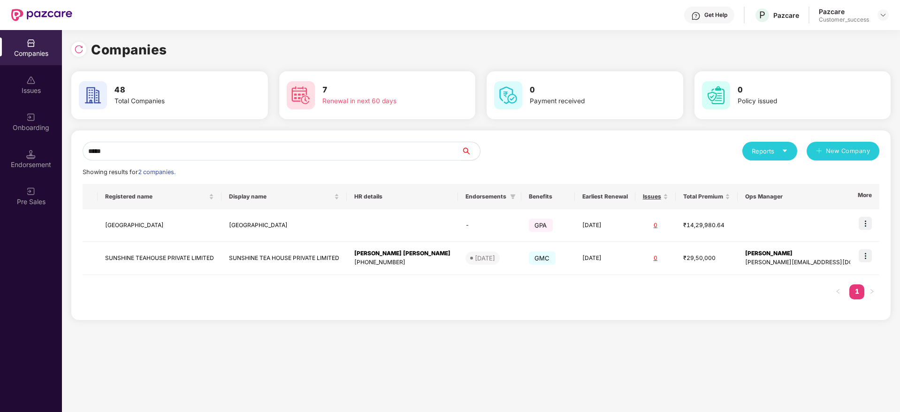
type input "*****"
